Goal: Information Seeking & Learning: Learn about a topic

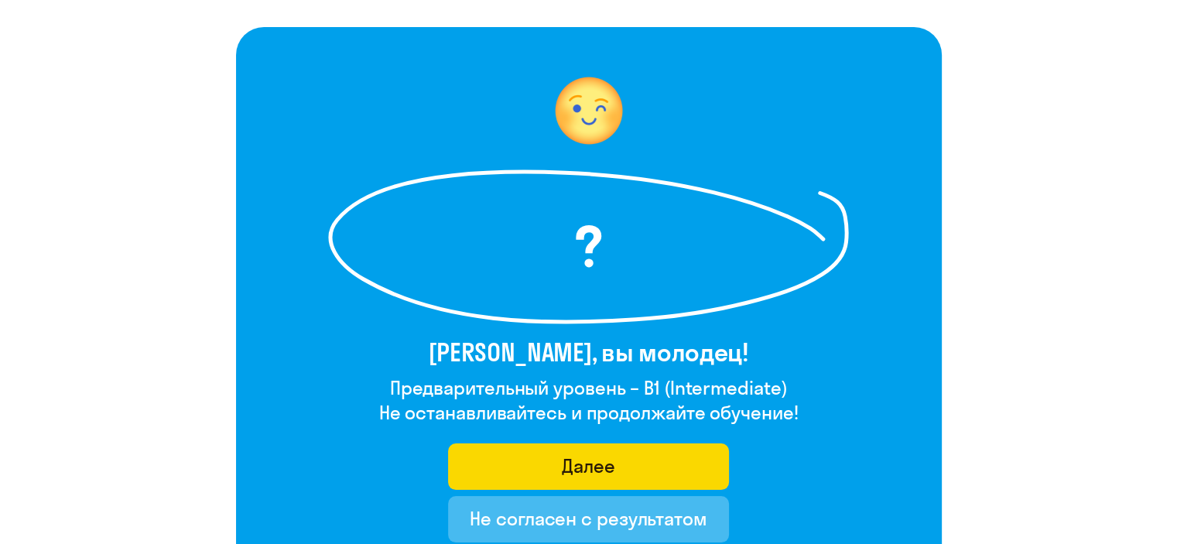
scroll to position [155, 0]
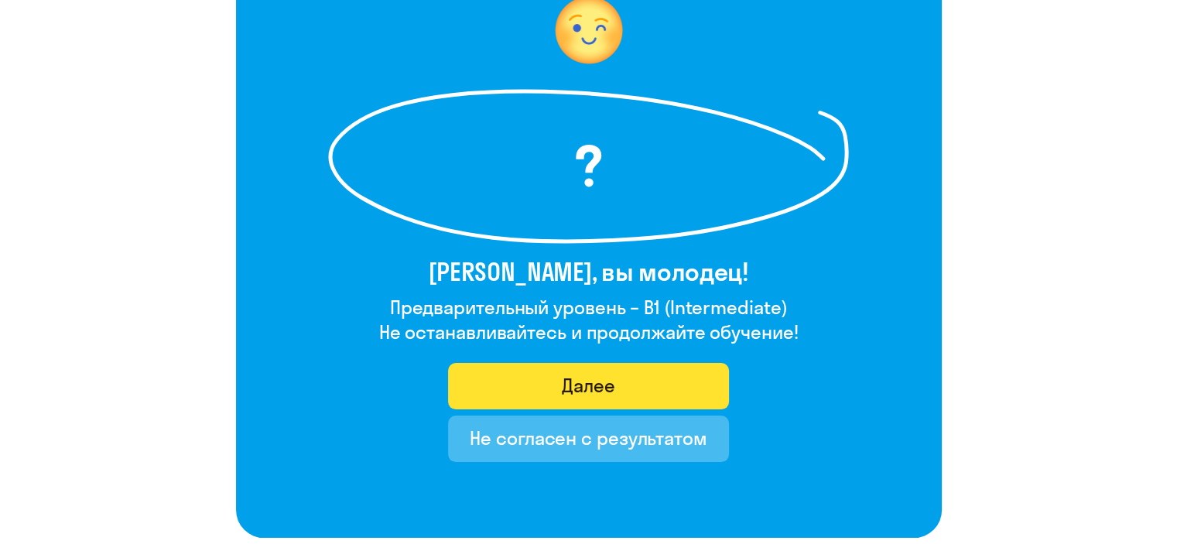
click at [591, 396] on div "Далее" at bounding box center [588, 385] width 53 height 25
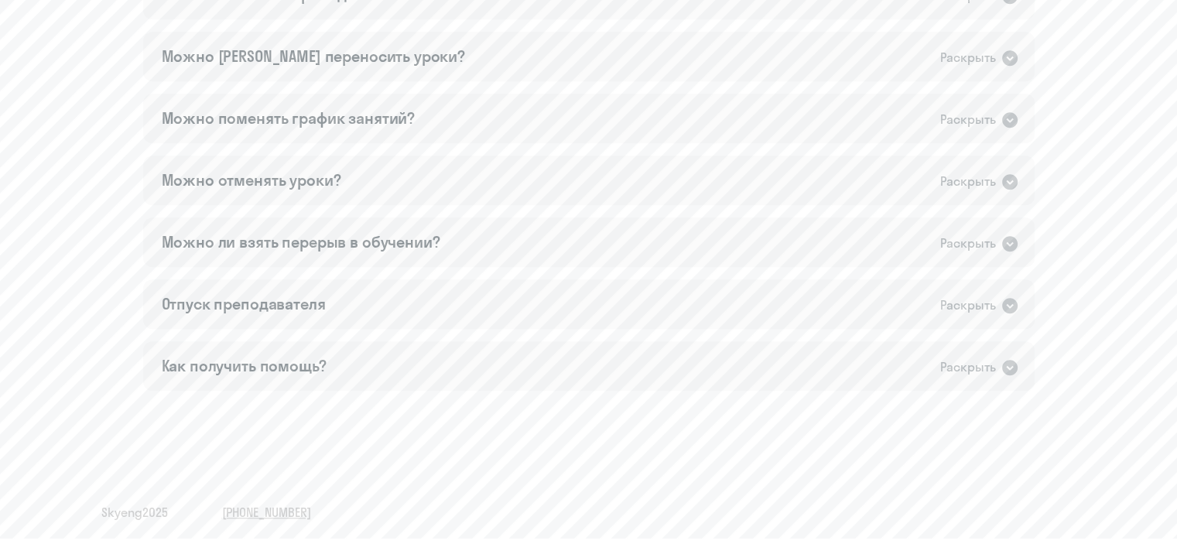
scroll to position [907, 0]
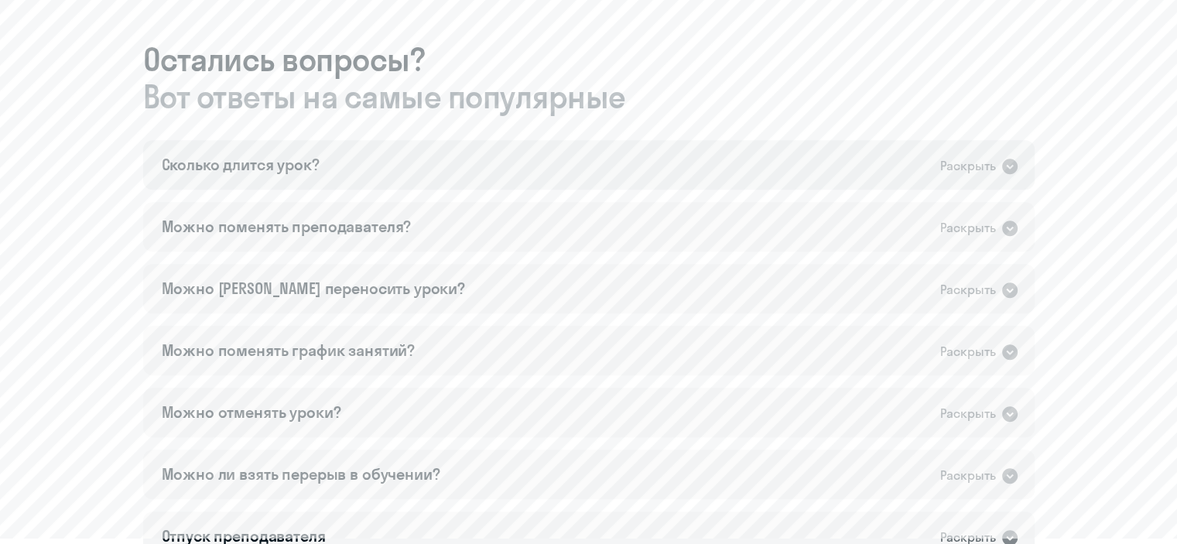
click at [1019, 166] on div "Сколько длится урок? Раскрыть" at bounding box center [589, 165] width 892 height 50
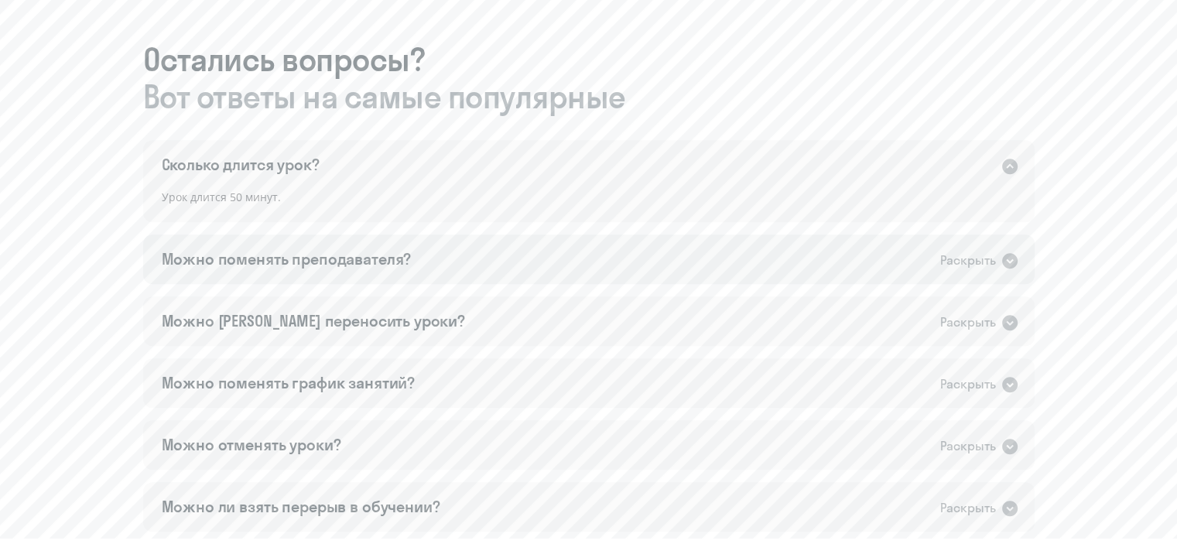
click at [1001, 262] on icon at bounding box center [1010, 261] width 19 height 19
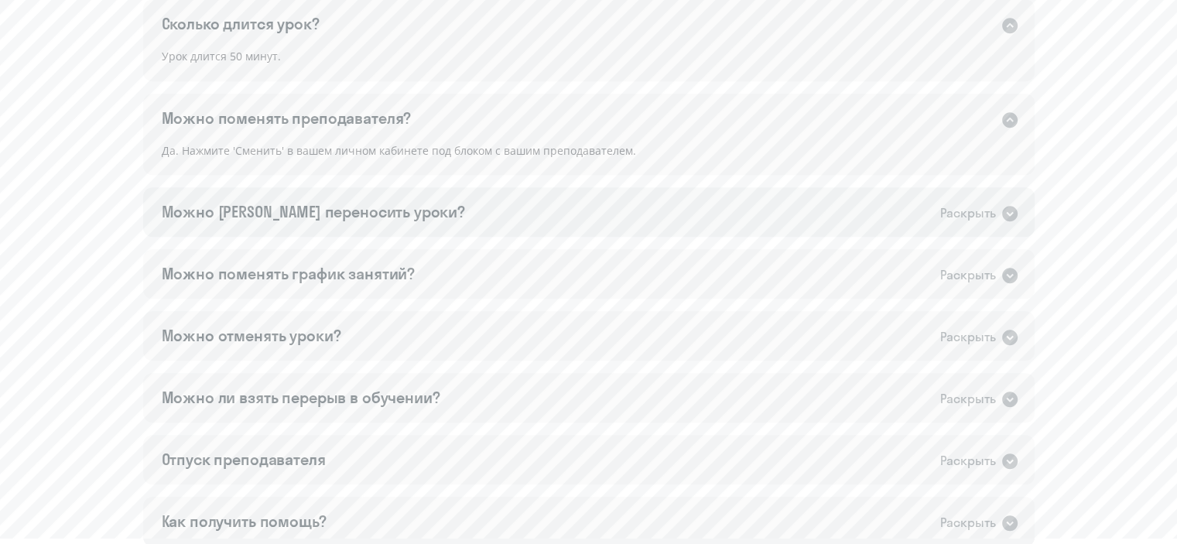
scroll to position [1062, 0]
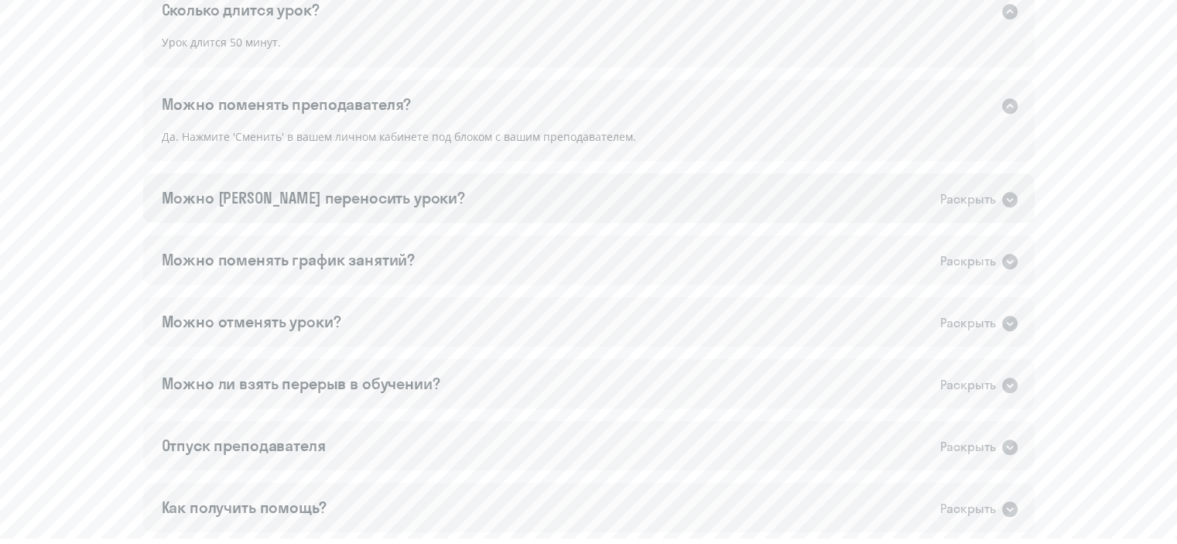
click at [1009, 207] on icon at bounding box center [1010, 199] width 15 height 15
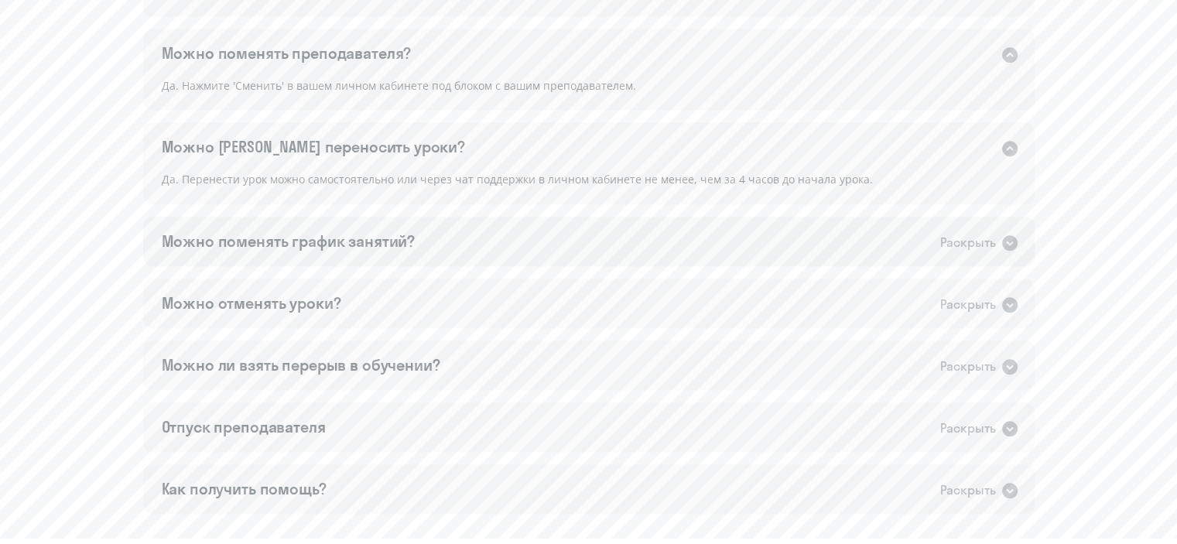
scroll to position [1140, 0]
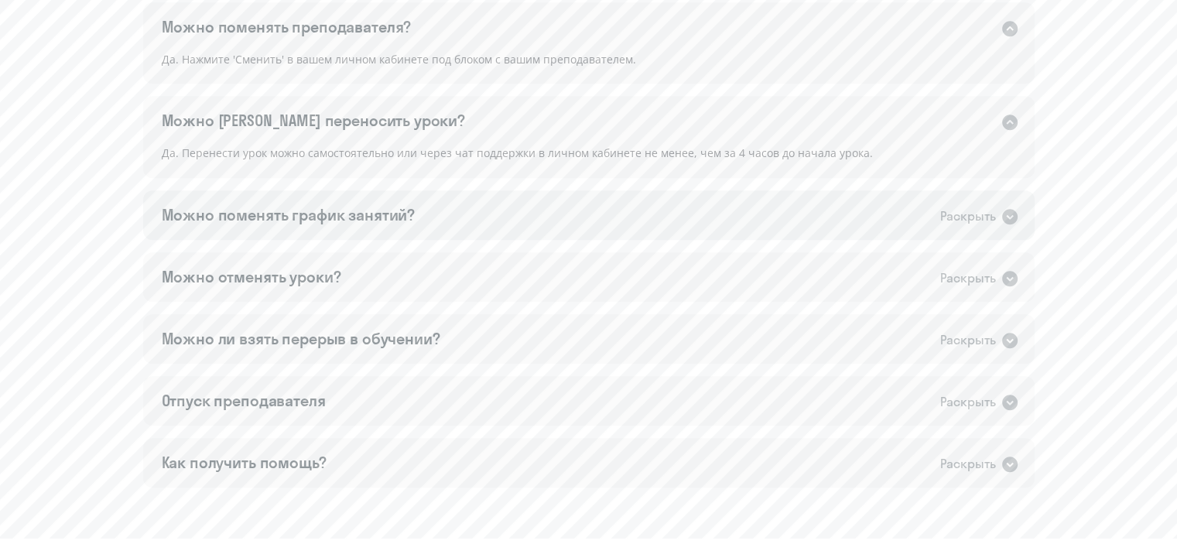
click at [1007, 219] on icon at bounding box center [1010, 216] width 15 height 15
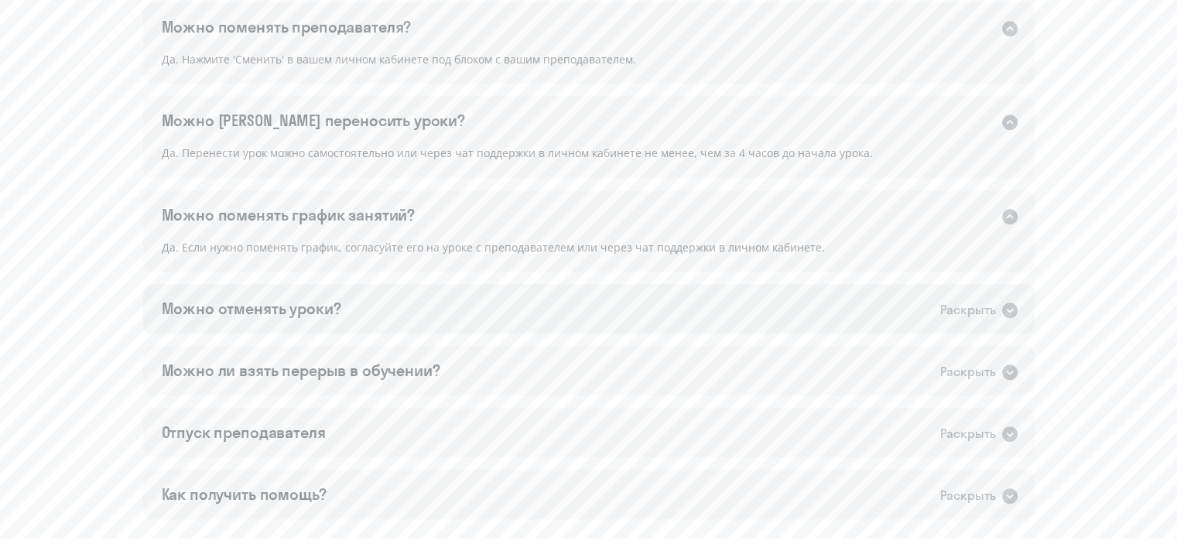
scroll to position [1217, 0]
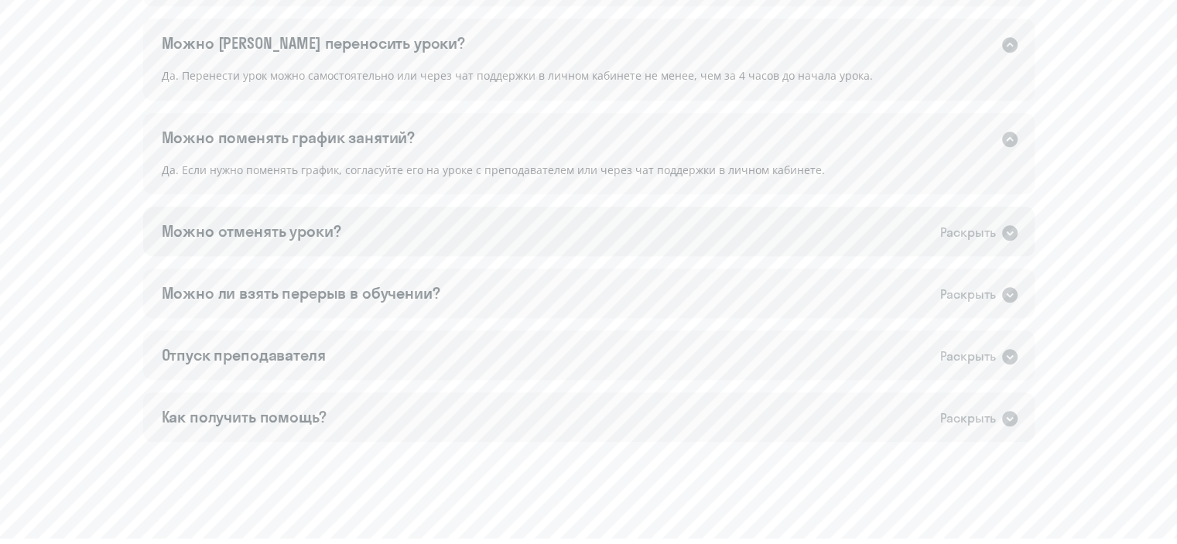
click at [1005, 232] on icon at bounding box center [1010, 232] width 15 height 15
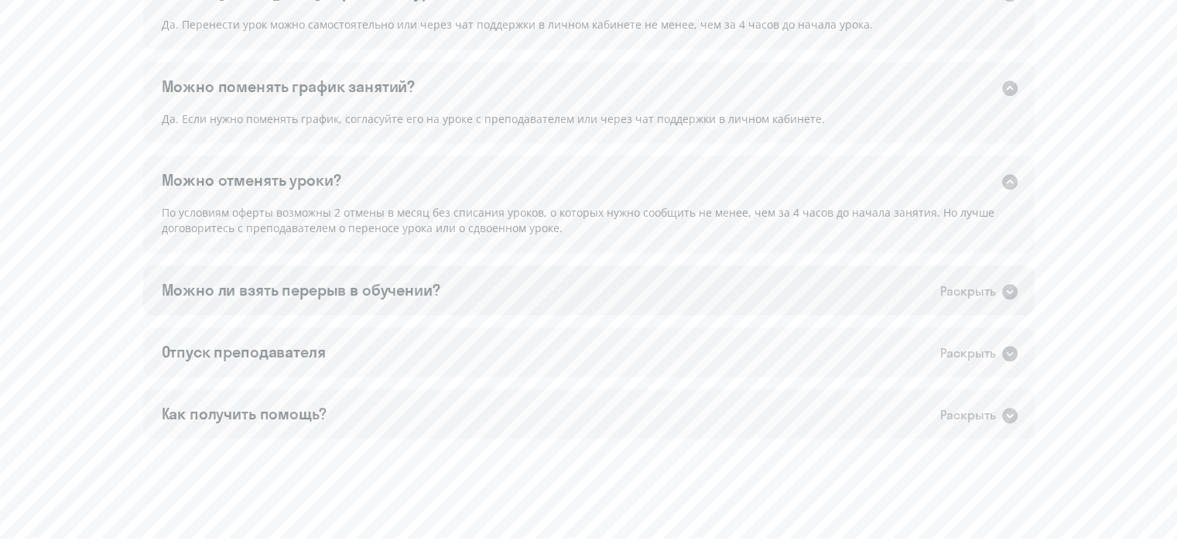
scroll to position [1294, 0]
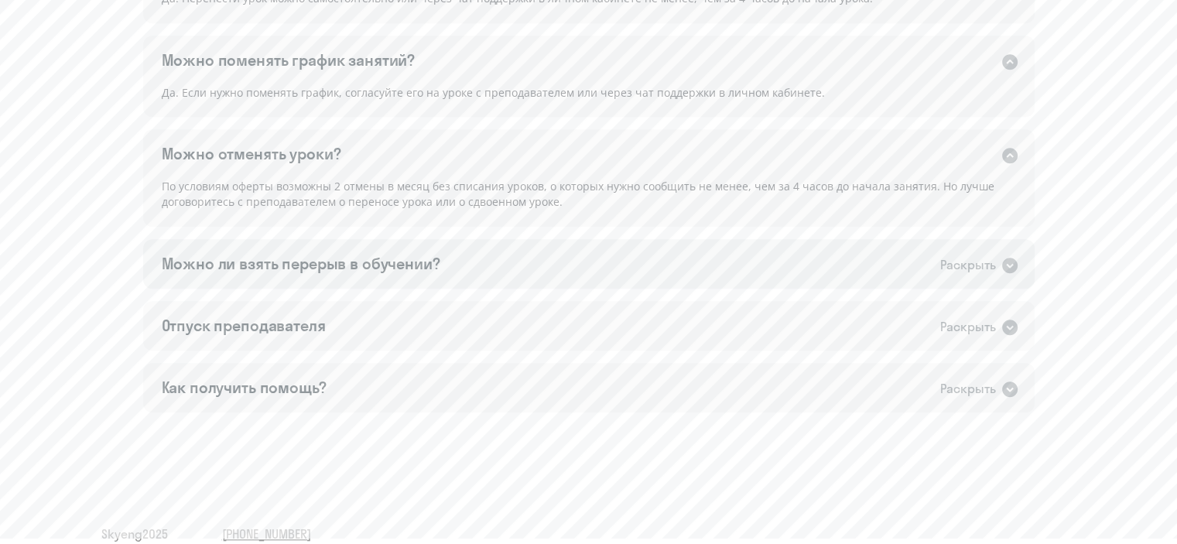
click at [1014, 264] on icon at bounding box center [1010, 265] width 15 height 15
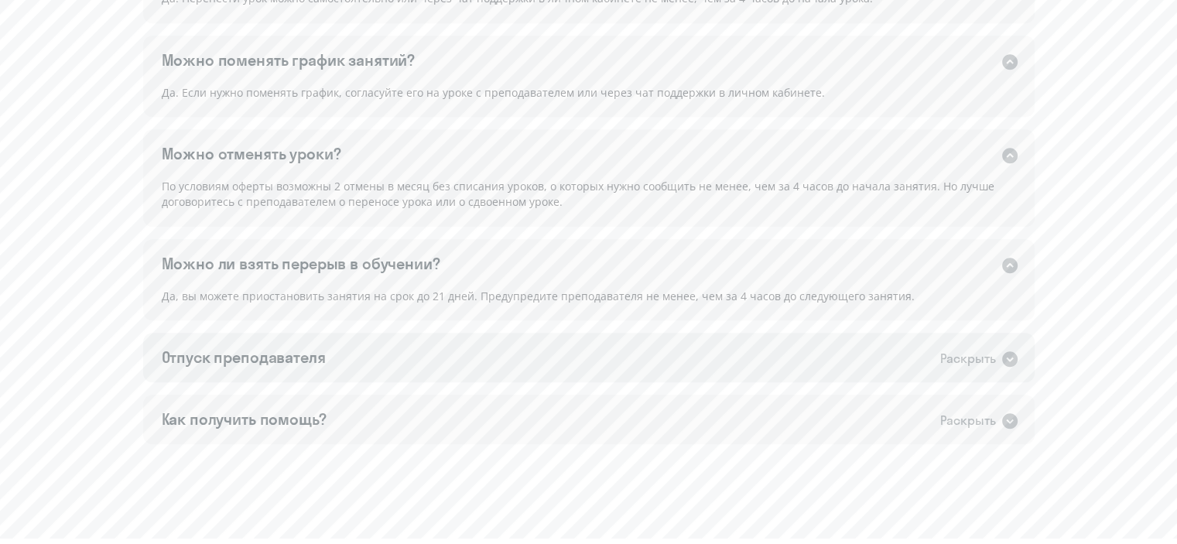
scroll to position [1349, 0]
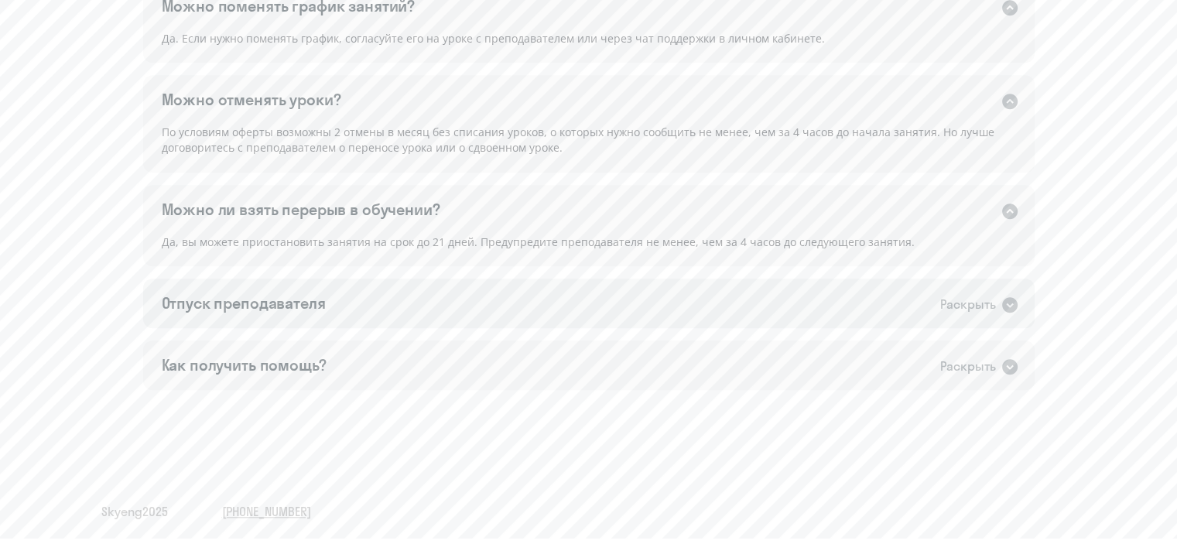
click at [1002, 306] on icon at bounding box center [1010, 305] width 19 height 19
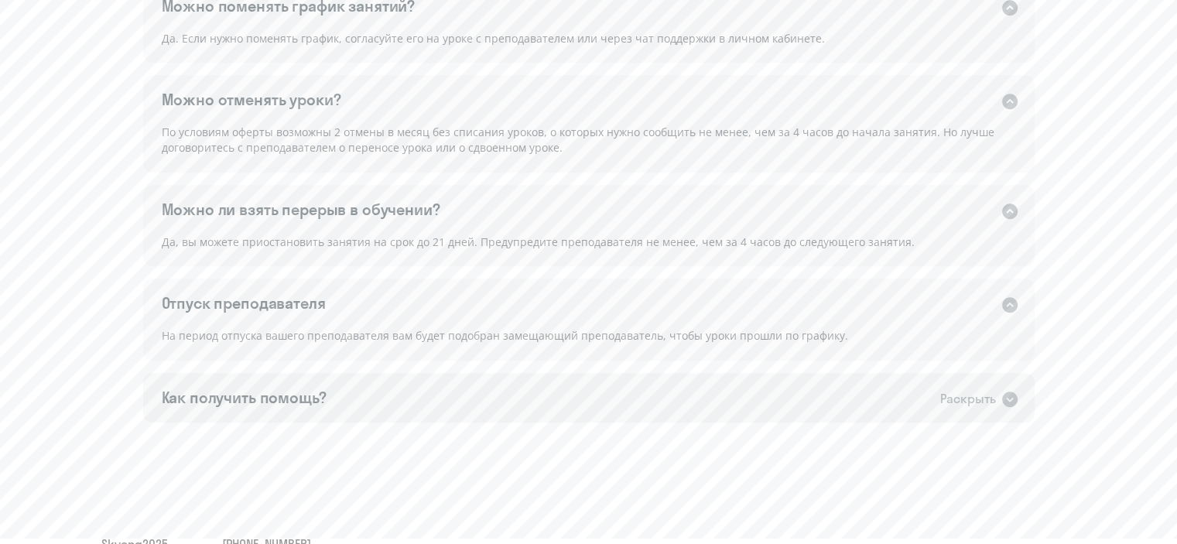
click at [1001, 396] on icon at bounding box center [1010, 399] width 19 height 19
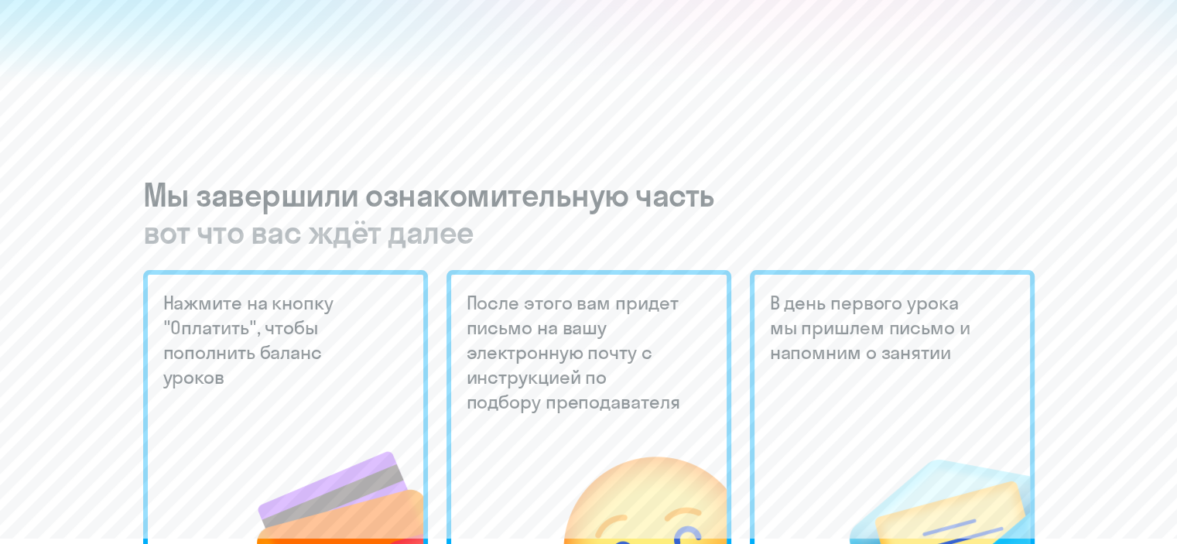
scroll to position [155, 0]
